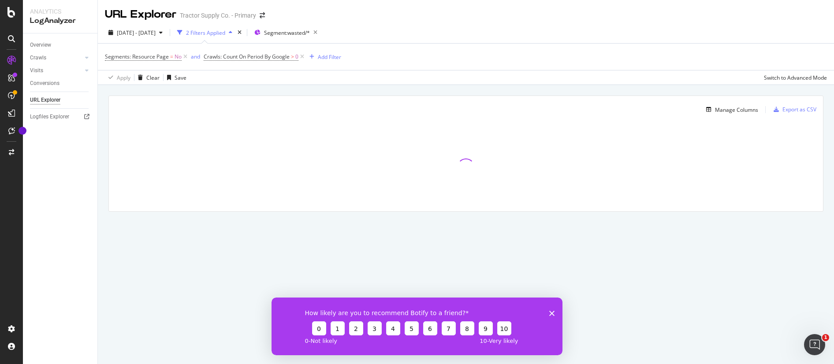
click at [551, 313] on polygon "Close survey" at bounding box center [551, 313] width 5 height 5
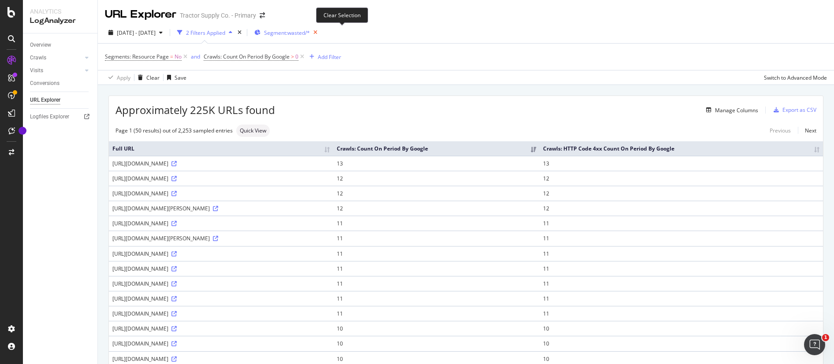
click at [321, 32] on icon "button" at bounding box center [315, 32] width 11 height 12
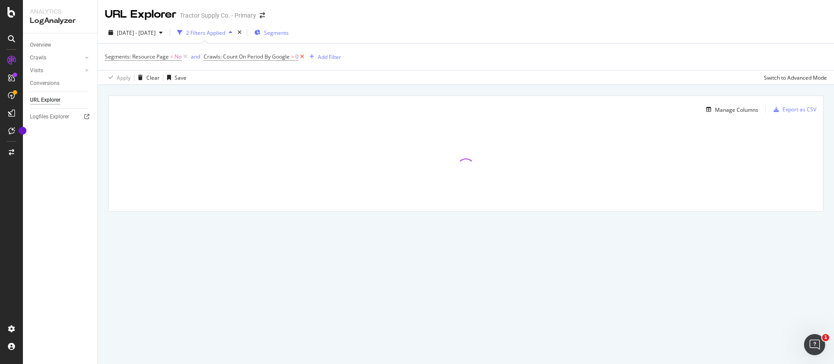
click at [302, 57] on icon at bounding box center [301, 56] width 7 height 9
click at [185, 58] on icon at bounding box center [185, 56] width 7 height 9
click at [257, 35] on span "Segments" at bounding box center [244, 32] width 25 height 7
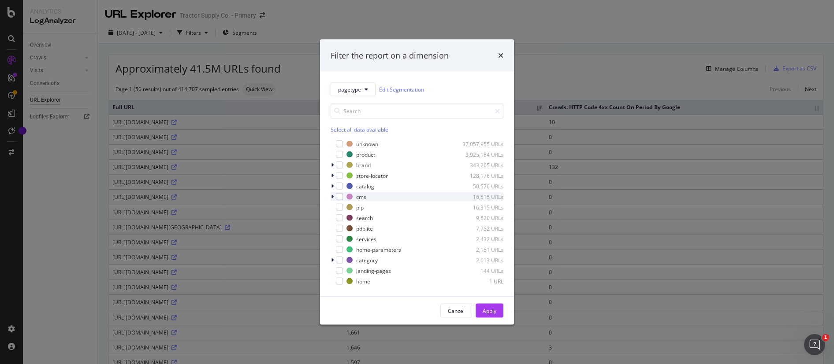
click at [333, 197] on icon "modal" at bounding box center [332, 196] width 3 height 5
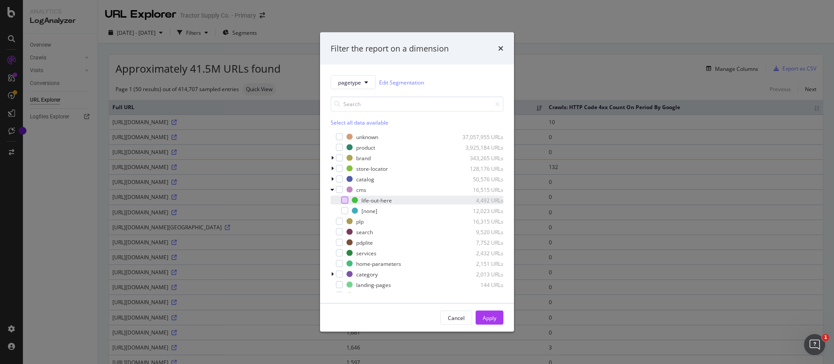
click at [345, 200] on div "modal" at bounding box center [344, 200] width 7 height 7
click at [494, 316] on div "Apply" at bounding box center [490, 317] width 14 height 7
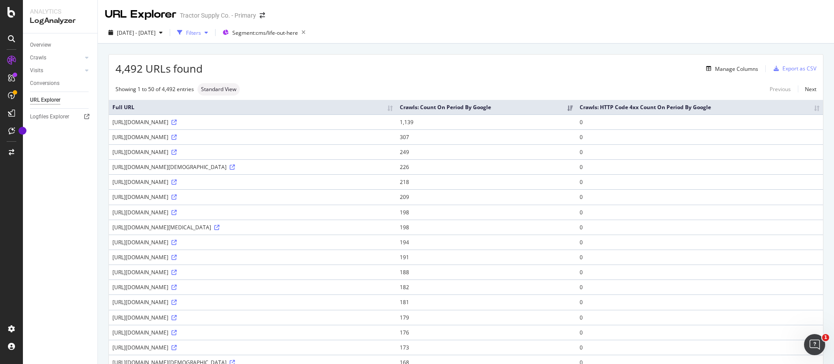
click at [201, 33] on div "Filters" at bounding box center [193, 32] width 15 height 7
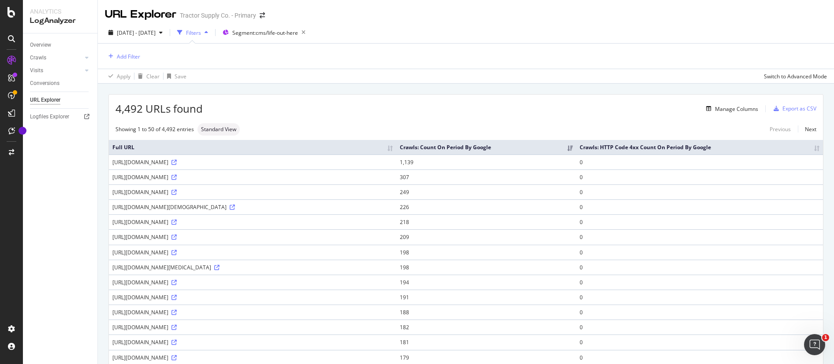
click at [201, 32] on div "Filters" at bounding box center [193, 32] width 15 height 7
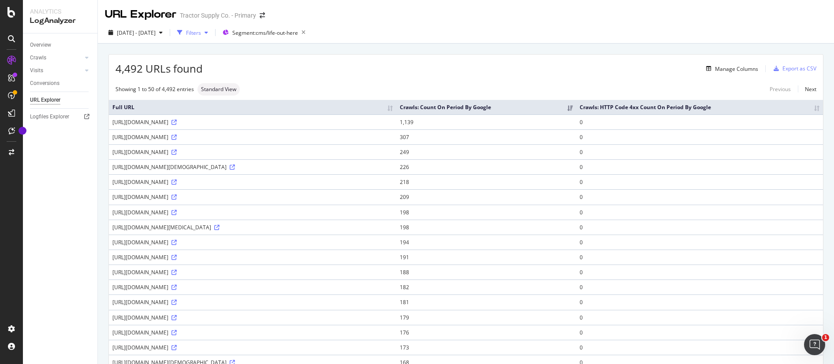
click at [201, 32] on div "Filters" at bounding box center [193, 32] width 15 height 7
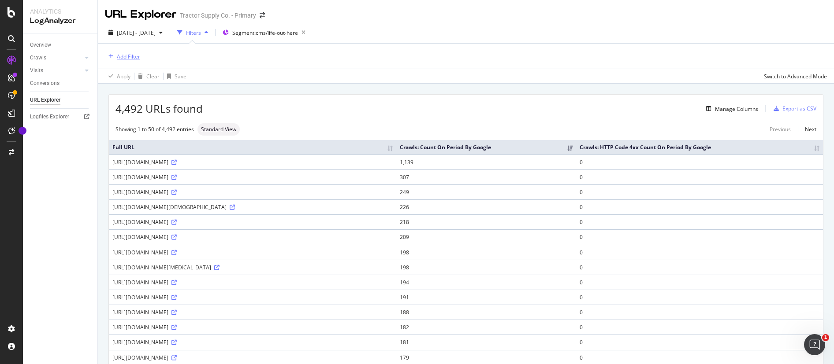
click at [126, 55] on div "Add Filter" at bounding box center [128, 56] width 23 height 7
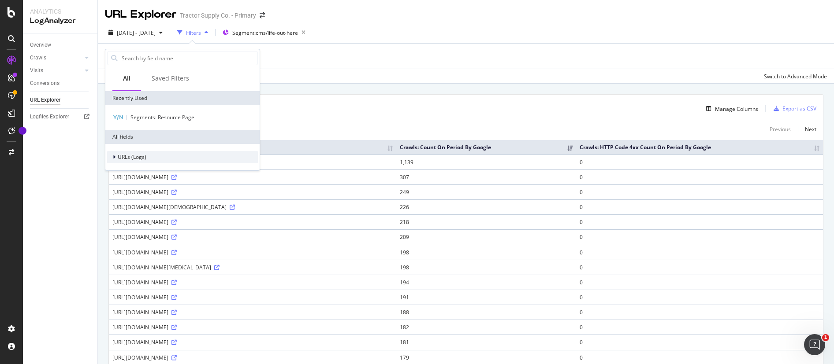
click at [127, 156] on span "URLs (Logs)" at bounding box center [132, 156] width 29 height 7
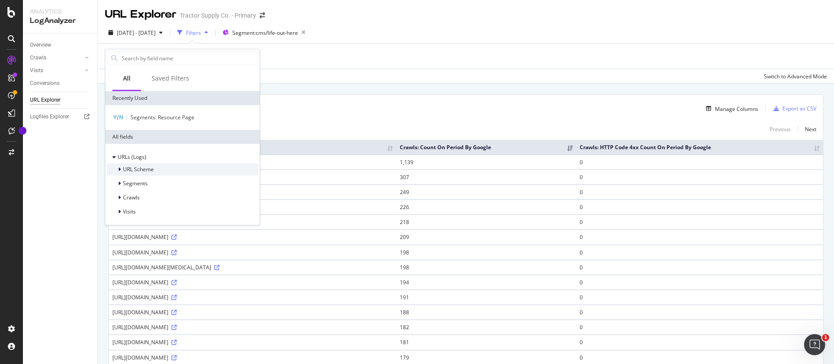
click at [140, 169] on span "URL Scheme" at bounding box center [138, 169] width 31 height 7
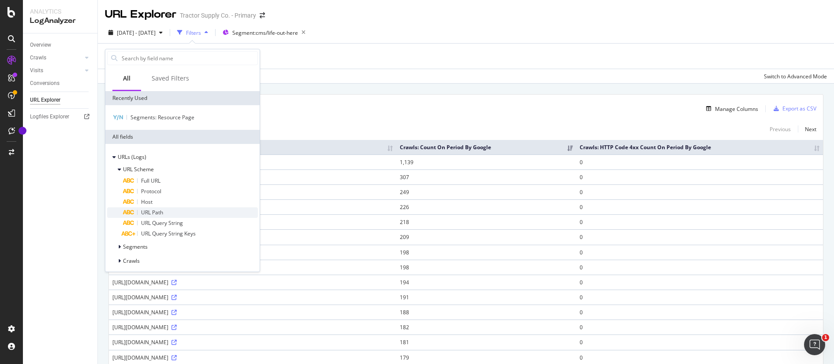
click at [158, 212] on span "URL Path" at bounding box center [152, 212] width 22 height 7
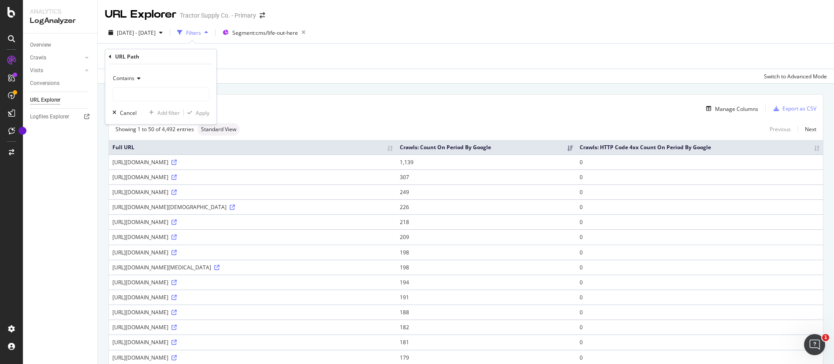
click at [110, 58] on icon at bounding box center [110, 56] width 3 height 5
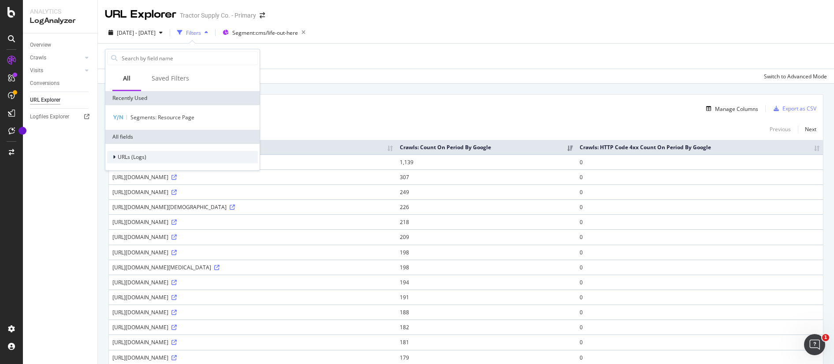
click at [113, 156] on icon at bounding box center [114, 157] width 3 height 5
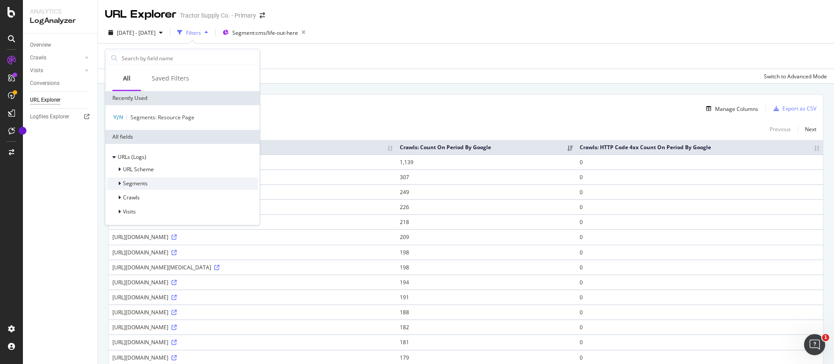
click at [119, 183] on icon at bounding box center [119, 183] width 3 height 5
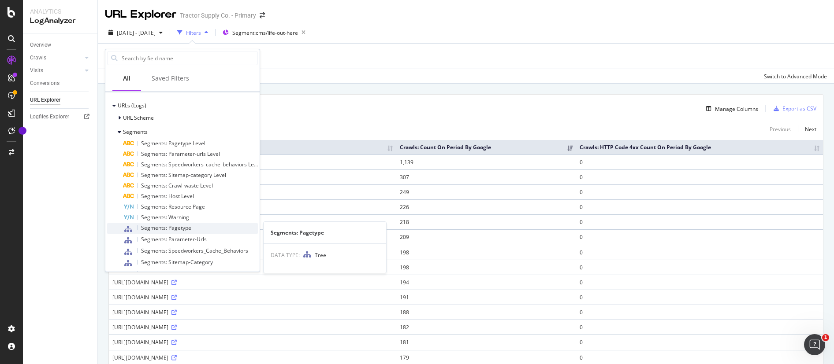
scroll to position [46, 0]
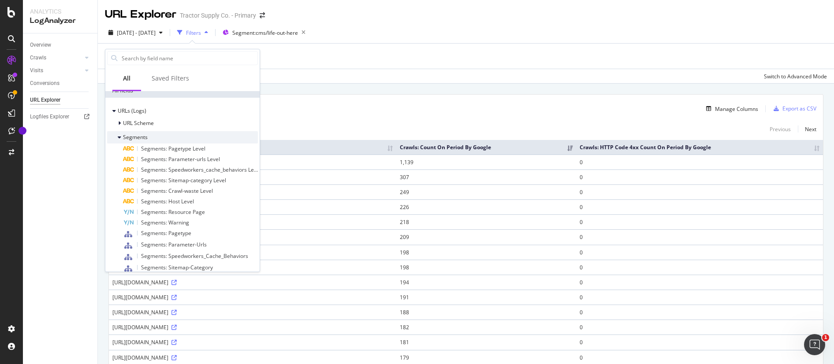
click at [118, 136] on icon at bounding box center [120, 137] width 4 height 5
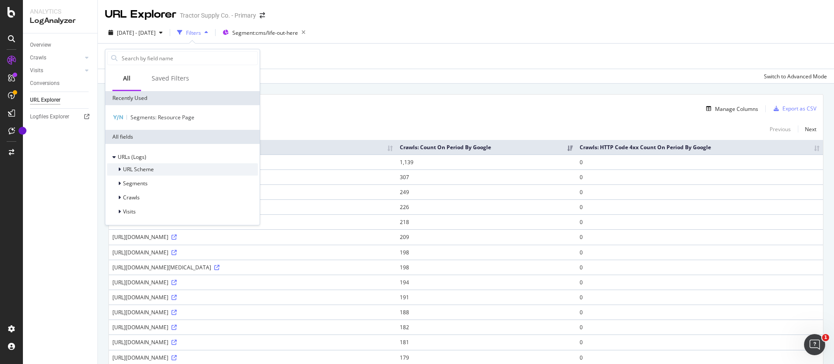
click at [131, 167] on span "URL Scheme" at bounding box center [138, 169] width 31 height 7
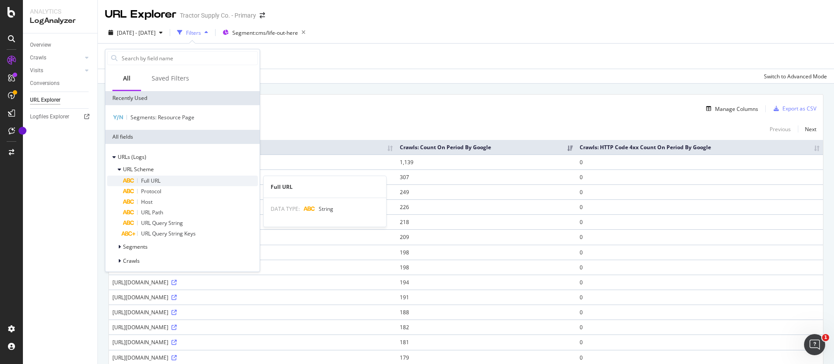
click at [155, 183] on span "Full URL" at bounding box center [150, 180] width 19 height 7
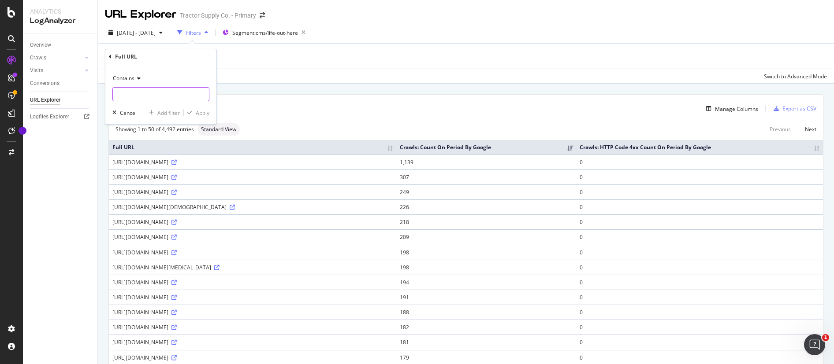
click at [140, 97] on input "text" at bounding box center [161, 94] width 96 height 14
type input "grill"
click at [203, 113] on div "Apply" at bounding box center [203, 112] width 14 height 7
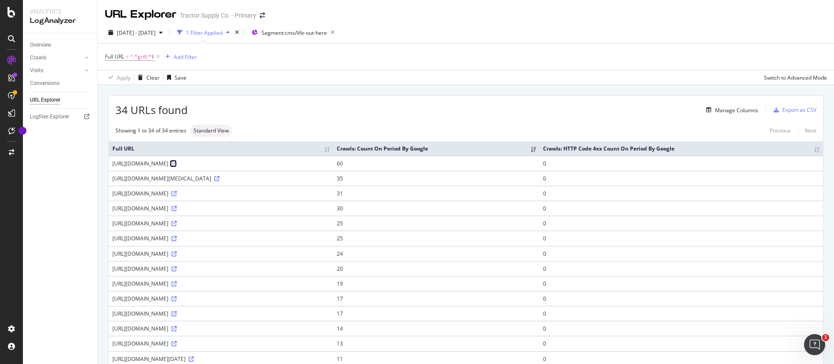
click at [177, 167] on icon at bounding box center [173, 163] width 5 height 5
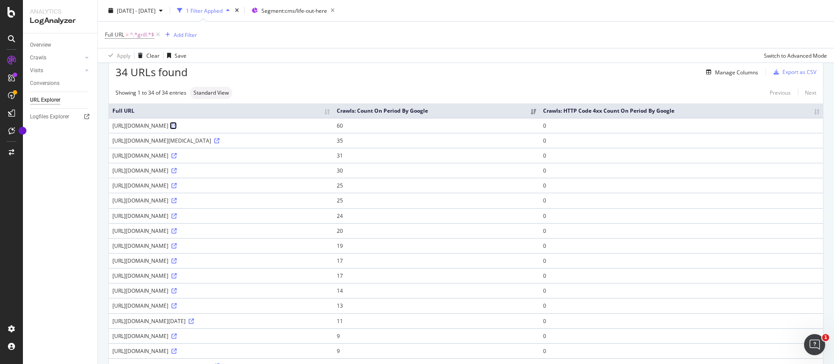
scroll to position [27, 0]
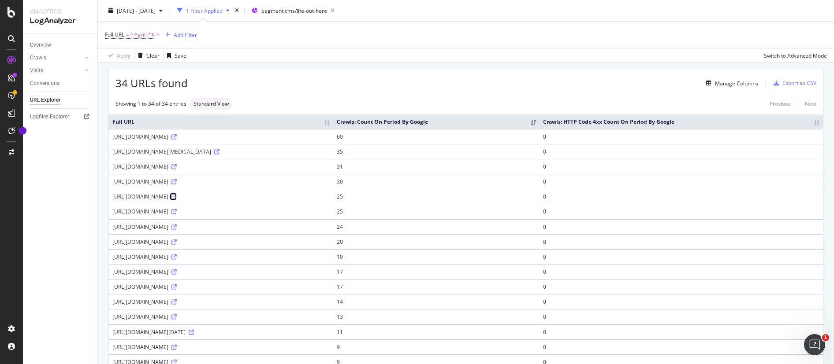
click at [177, 200] on icon at bounding box center [173, 196] width 5 height 5
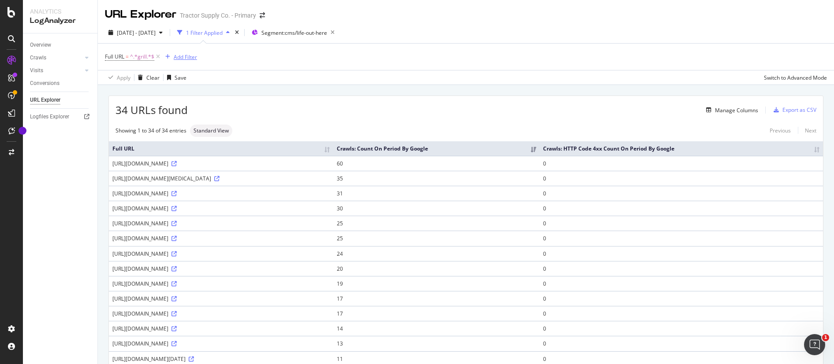
click at [189, 59] on div "Add Filter" at bounding box center [185, 56] width 23 height 7
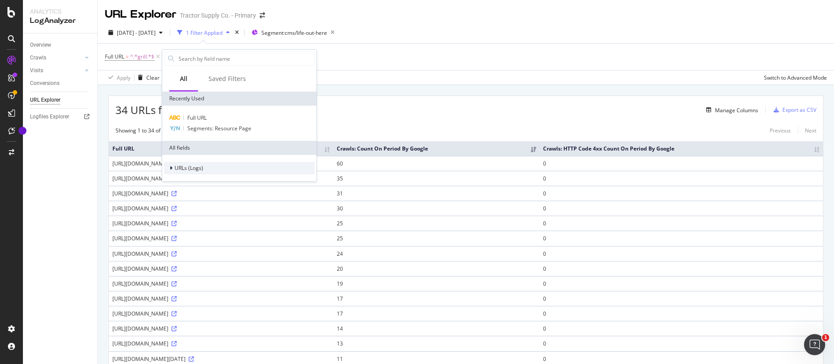
click at [174, 168] on div at bounding box center [171, 168] width 5 height 9
click at [197, 181] on span "URL Scheme" at bounding box center [195, 180] width 31 height 7
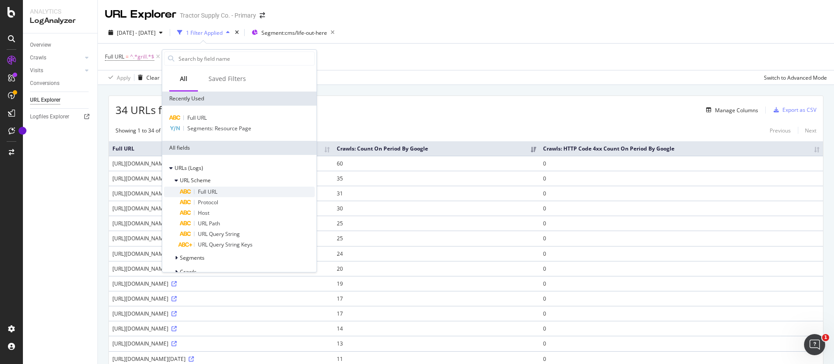
click at [220, 194] on div "Full URL" at bounding box center [247, 192] width 135 height 11
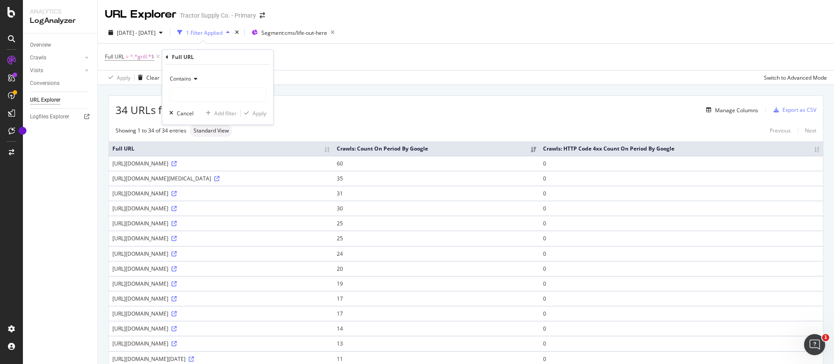
click at [190, 80] on span "Contains" at bounding box center [181, 78] width 22 height 7
click at [202, 177] on span "Doesn't contain" at bounding box center [193, 177] width 38 height 7
click at [222, 95] on input "text" at bounding box center [218, 95] width 96 height 14
type input ".jpeg"
click at [253, 113] on div "Apply" at bounding box center [260, 113] width 14 height 7
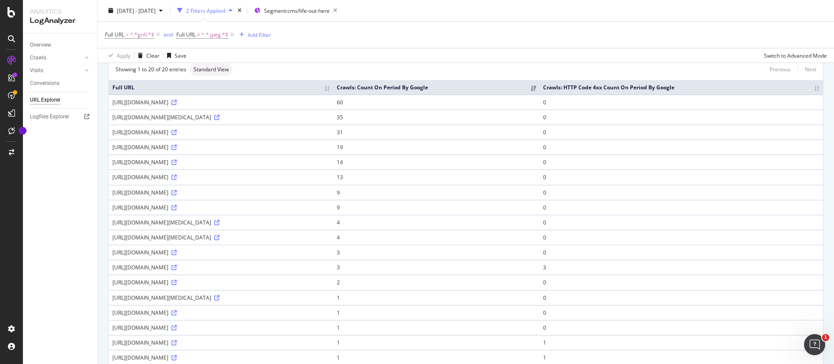
scroll to position [58, 0]
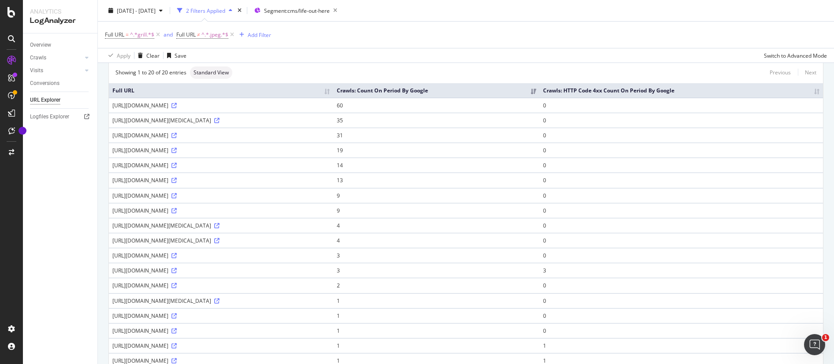
drag, startPoint x: 112, startPoint y: 95, endPoint x: 178, endPoint y: 117, distance: 70.1
click at [178, 117] on table "Full URL Crawls: Count On Period By Google Crawls: HTTP Code 4xx Count On Perio…" at bounding box center [466, 241] width 714 height 316
drag, startPoint x: 112, startPoint y: 93, endPoint x: 176, endPoint y: 114, distance: 67.7
click at [176, 114] on table "Full URL Crawls: Count On Period By Google Crawls: HTTP Code 4xx Count On Perio…" at bounding box center [466, 241] width 714 height 316
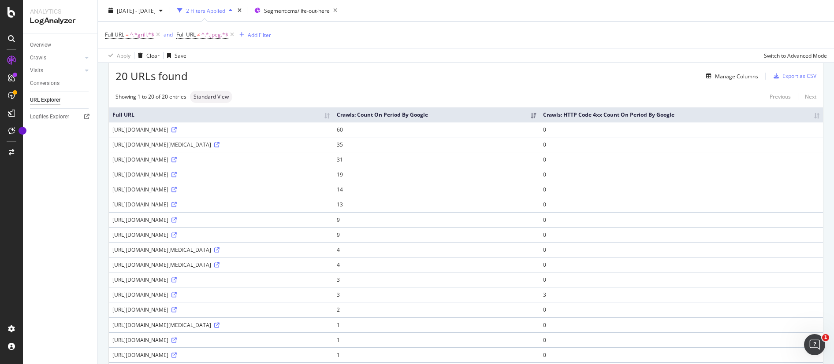
scroll to position [30, 0]
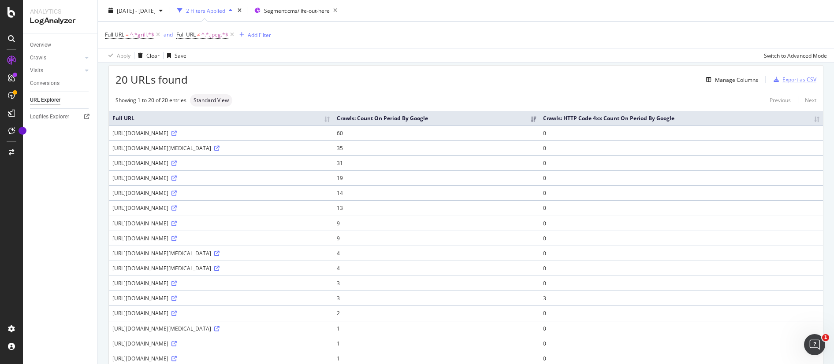
click at [802, 79] on div "Export as CSV" at bounding box center [799, 79] width 34 height 7
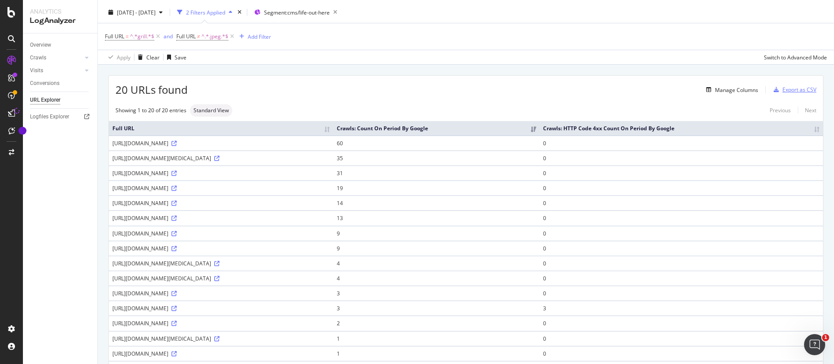
scroll to position [12, 0]
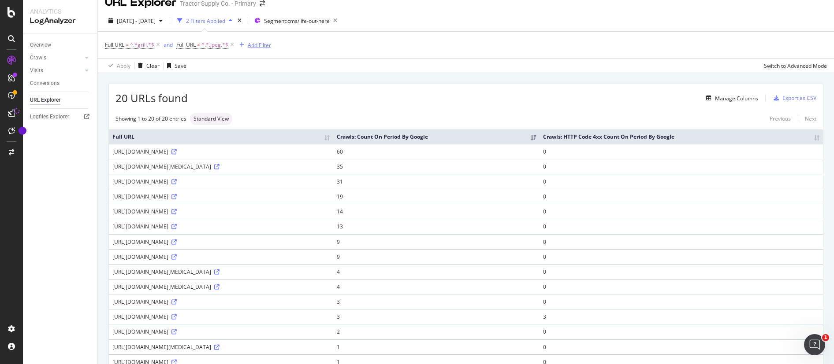
click at [262, 45] on div "Add Filter" at bounding box center [259, 44] width 23 height 7
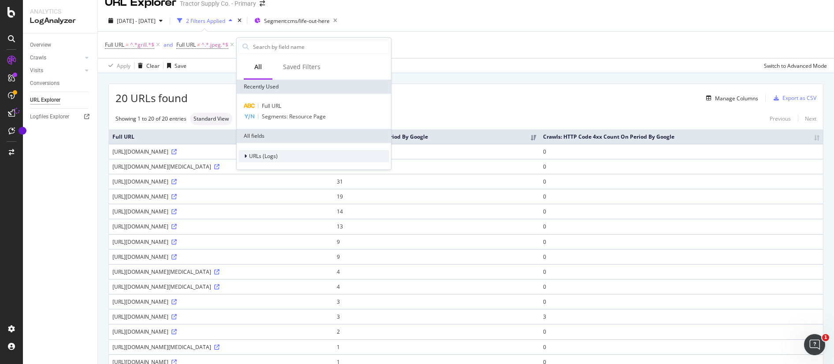
click at [249, 156] on span "URLs (Logs)" at bounding box center [263, 155] width 29 height 7
click at [257, 168] on span "URL Scheme" at bounding box center [269, 168] width 31 height 7
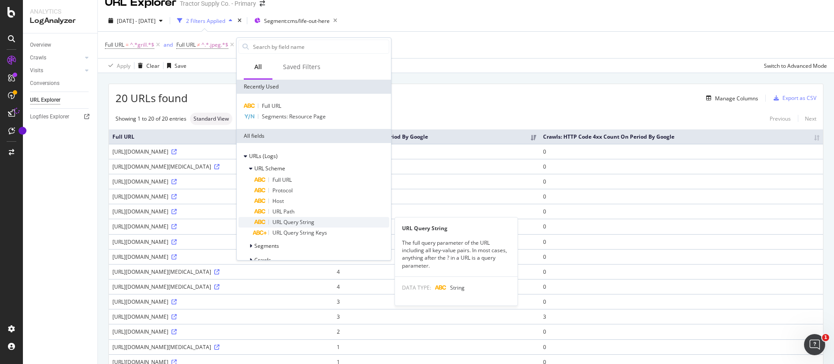
click at [273, 221] on span "URL Query String" at bounding box center [293, 222] width 42 height 7
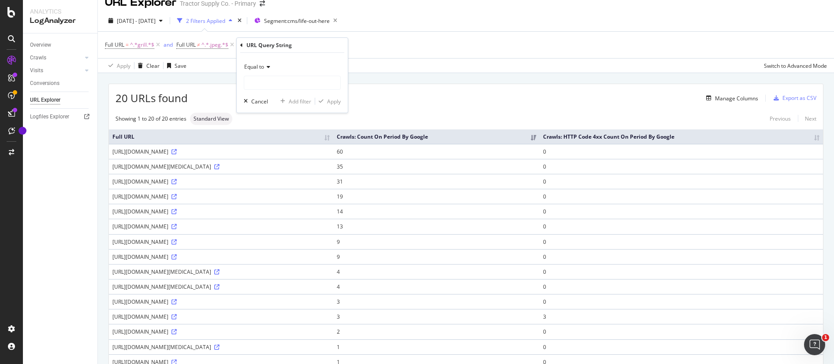
click at [264, 64] on span "Equal to" at bounding box center [254, 66] width 20 height 7
click at [400, 48] on div "Full URL = ^.*grill.*$ and Full URL ≠ ^.*.jpeg.*$ Add Filter" at bounding box center [466, 45] width 722 height 26
